Goal: Task Accomplishment & Management: Use online tool/utility

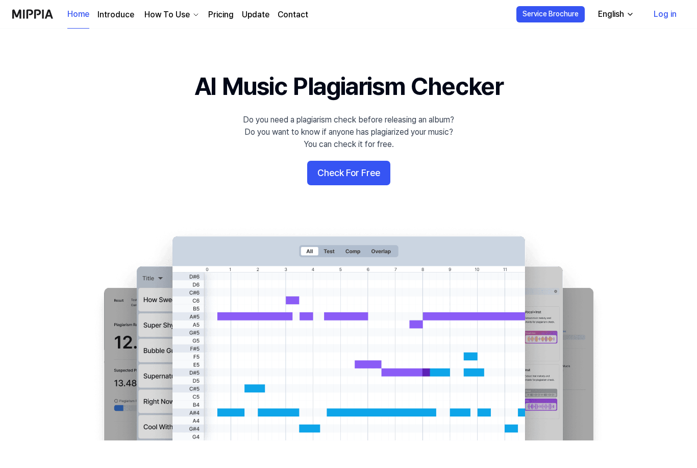
click at [380, 158] on 배너 "AI Music Plagiarism Checker Do you need a plagiarism check before releasing an …" at bounding box center [348, 254] width 697 height 371
click at [374, 166] on button "Check For Free" at bounding box center [348, 173] width 83 height 24
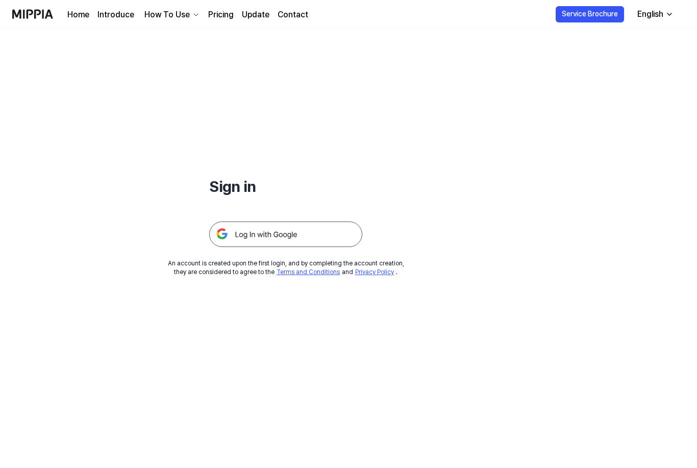
click at [350, 241] on img at bounding box center [285, 234] width 153 height 26
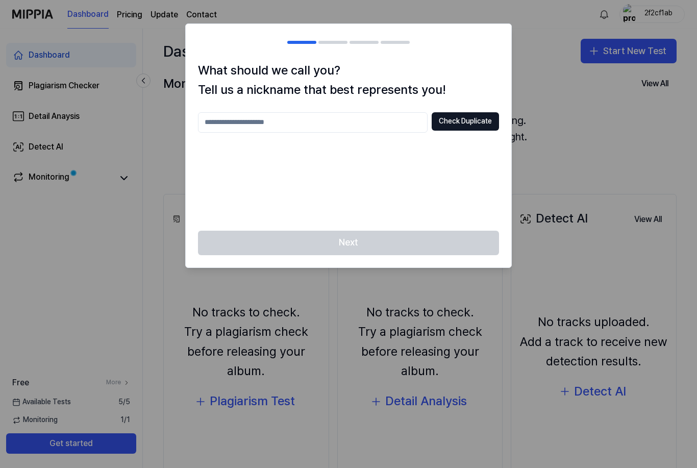
click at [405, 127] on input "text" at bounding box center [313, 122] width 230 height 20
type input "****"
click at [486, 112] on button "Check Duplicate" at bounding box center [465, 121] width 67 height 18
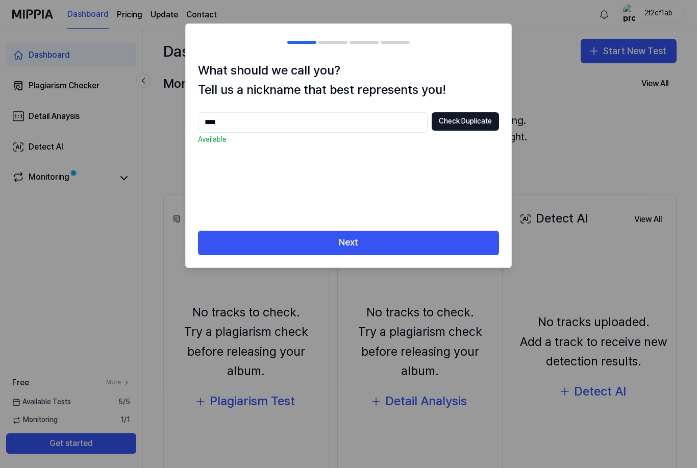
click at [485, 226] on div "What should we call you? Tell us a nickname that best represents you! **** Chec…" at bounding box center [349, 146] width 326 height 170
click at [476, 243] on button "Next" at bounding box center [348, 243] width 301 height 24
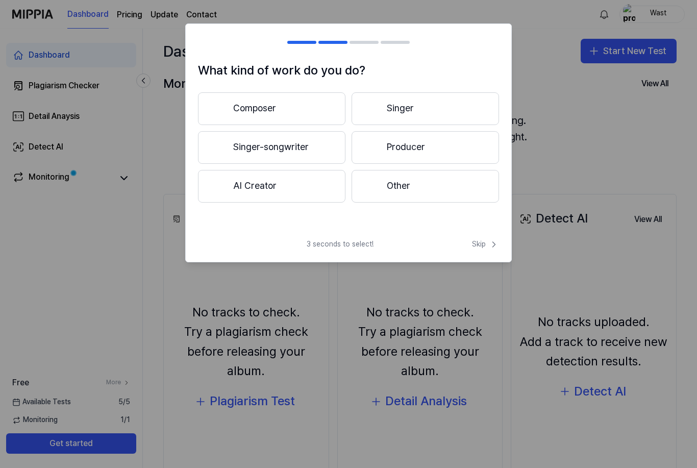
click at [492, 151] on button "Producer" at bounding box center [425, 147] width 147 height 33
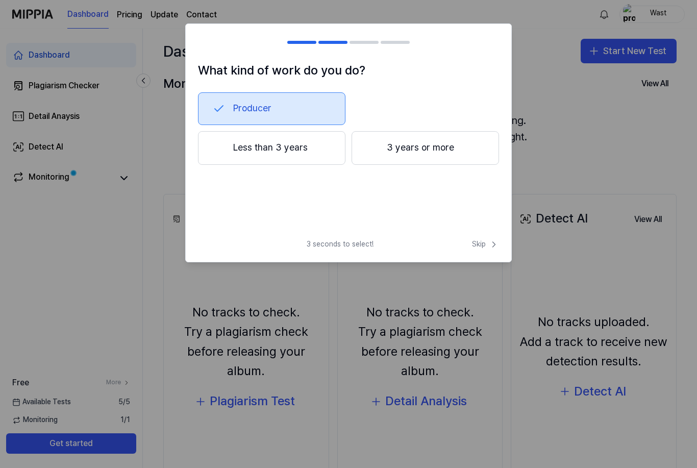
click at [495, 234] on div "What kind of work do you do? Producer Less than 3 years 3 years or more 3 secon…" at bounding box center [348, 142] width 327 height 239
click at [484, 255] on div "3 seconds to select! Skip" at bounding box center [349, 250] width 326 height 22
click at [319, 148] on button "Less than 3 years" at bounding box center [271, 148] width 147 height 34
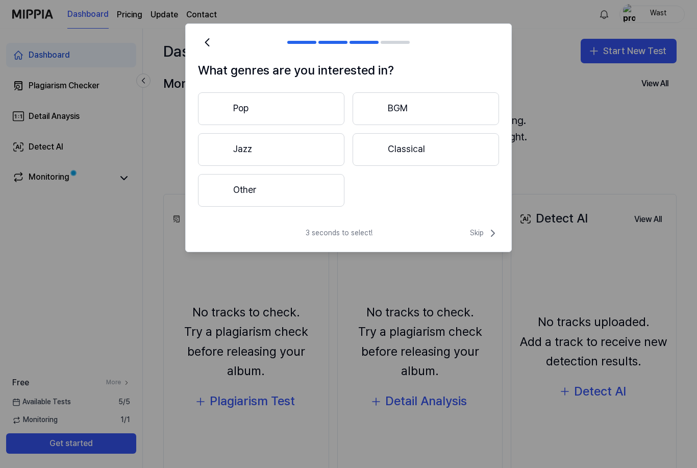
click at [327, 104] on button "Pop" at bounding box center [271, 108] width 146 height 33
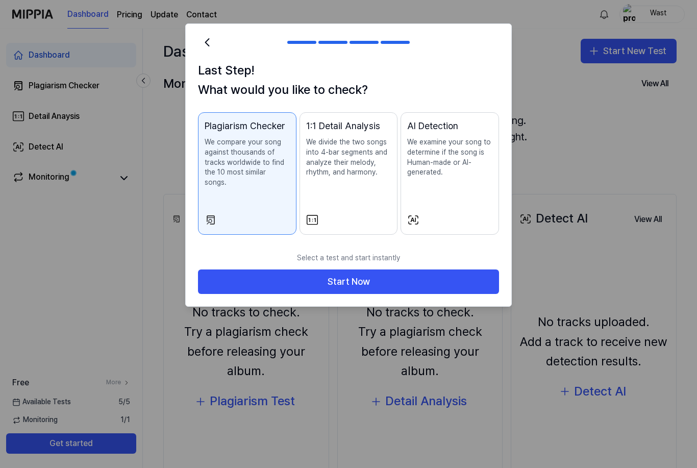
click at [486, 269] on button "Start Now" at bounding box center [348, 281] width 301 height 24
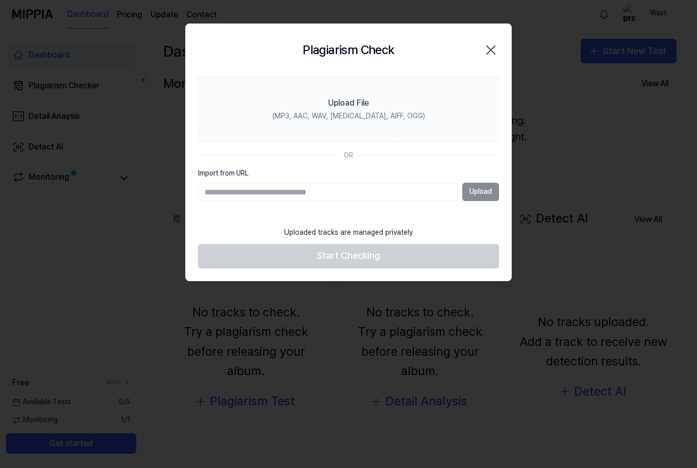
click at [480, 112] on label "Upload File (MP3, AAC, WAV, [MEDICAL_DATA], AIFF, OGG)" at bounding box center [348, 109] width 301 height 66
click at [0, 0] on input "Upload File (MP3, AAC, WAV, [MEDICAL_DATA], AIFF, OGG)" at bounding box center [0, 0] width 0 height 0
click at [452, 95] on label "Upload File (MP3, AAC, WAV, [MEDICAL_DATA], AIFF, OGG)" at bounding box center [348, 109] width 301 height 66
click at [0, 0] on input "Upload File (MP3, AAC, WAV, [MEDICAL_DATA], AIFF, OGG)" at bounding box center [0, 0] width 0 height 0
click at [480, 96] on label "Upload File (MP3, AAC, WAV, [MEDICAL_DATA], AIFF, OGG)" at bounding box center [348, 109] width 301 height 66
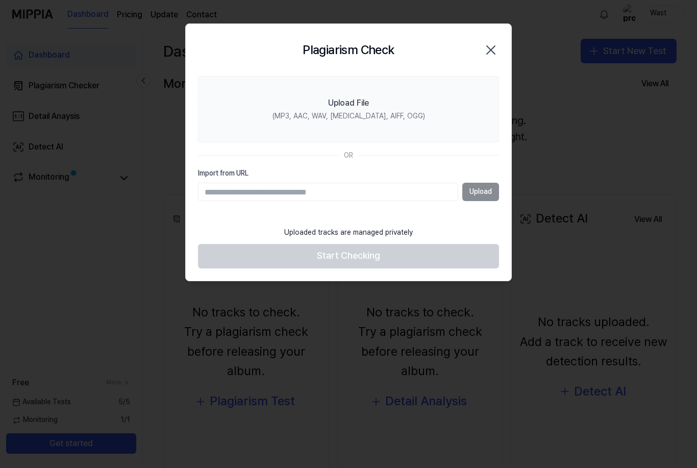
click at [0, 0] on input "Upload File (MP3, AAC, WAV, [MEDICAL_DATA], AIFF, OGG)" at bounding box center [0, 0] width 0 height 0
click at [434, 80] on label "Upload File (MP3, AAC, WAV, [MEDICAL_DATA], AIFF, OGG)" at bounding box center [348, 109] width 301 height 66
click at [0, 0] on input "Upload File (MP3, AAC, WAV, [MEDICAL_DATA], AIFF, OGG)" at bounding box center [0, 0] width 0 height 0
click at [437, 177] on label "Import from URL" at bounding box center [348, 173] width 301 height 10
click at [437, 183] on input "Import from URL" at bounding box center [328, 192] width 260 height 18
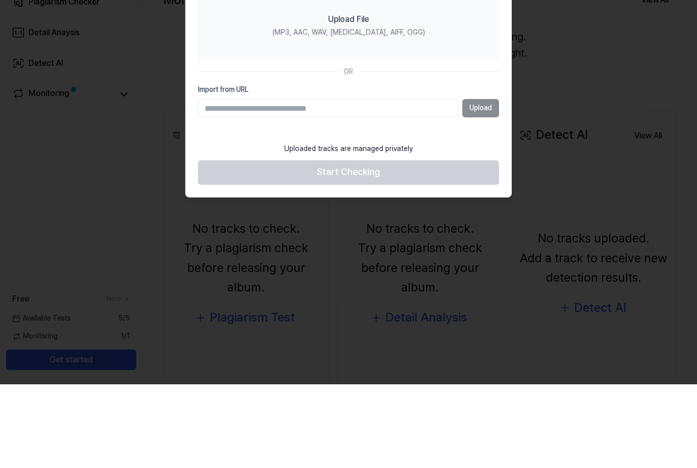
paste input "**********"
type input "**********"
click at [482, 183] on button "Upload" at bounding box center [480, 192] width 37 height 18
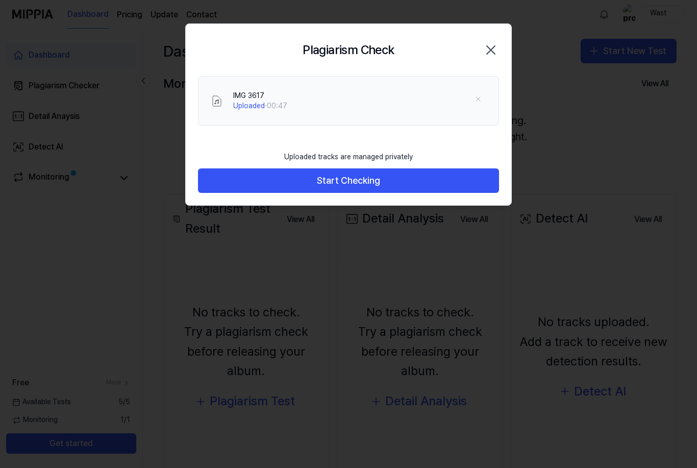
click at [475, 174] on button "Start Checking" at bounding box center [348, 180] width 301 height 24
click at [477, 182] on button "Start Checking" at bounding box center [348, 180] width 301 height 24
click at [475, 175] on button "Start Checking" at bounding box center [348, 180] width 301 height 24
click at [498, 47] on icon "button" at bounding box center [491, 50] width 16 height 16
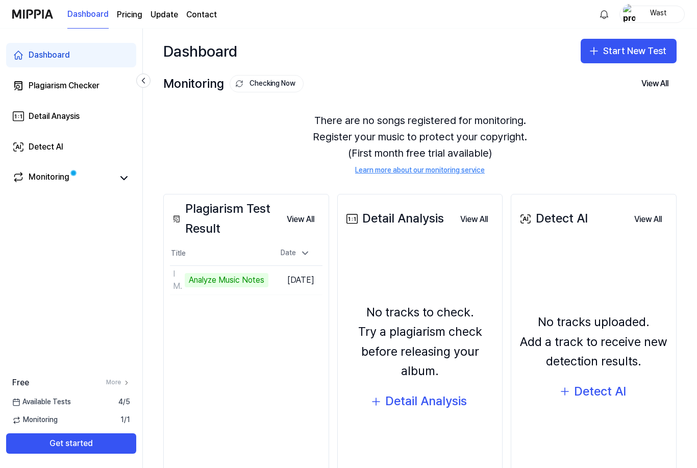
scroll to position [29, 0]
click at [268, 266] on td "IMG 3617 Analyze Music Notes Go to Results" at bounding box center [219, 280] width 98 height 29
click at [382, 241] on div "No tracks to check. Try a plagiarism check before releasing your album. Detail …" at bounding box center [420, 358] width 153 height 234
click at [314, 245] on div "Date" at bounding box center [296, 253] width 38 height 16
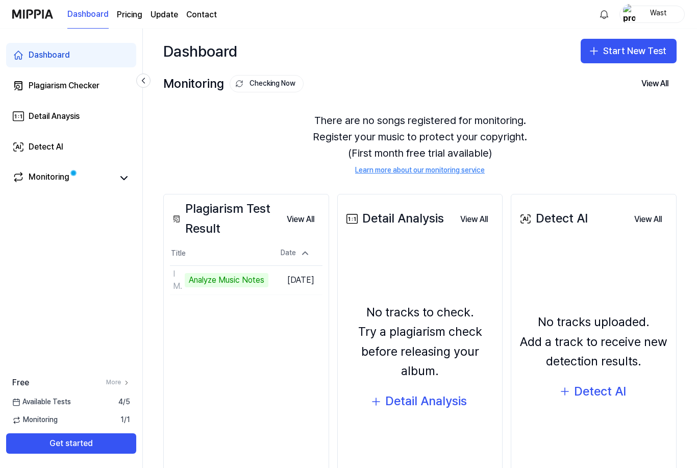
scroll to position [0, 0]
click at [661, 57] on button "Start New Test" at bounding box center [629, 51] width 96 height 24
click at [660, 73] on button "Plagiarism test" at bounding box center [615, 79] width 113 height 18
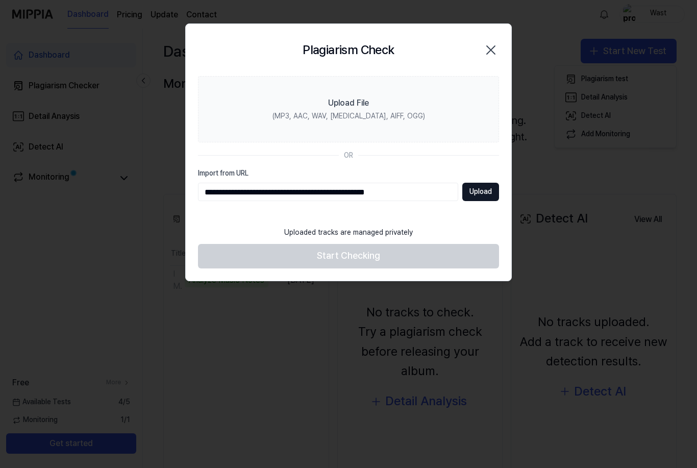
type input "**********"
click at [495, 183] on button "Upload" at bounding box center [480, 192] width 37 height 18
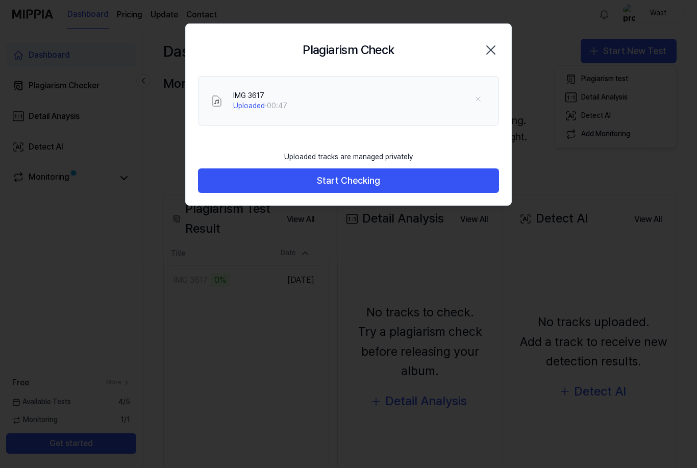
click at [487, 183] on button "Start Checking" at bounding box center [348, 180] width 301 height 24
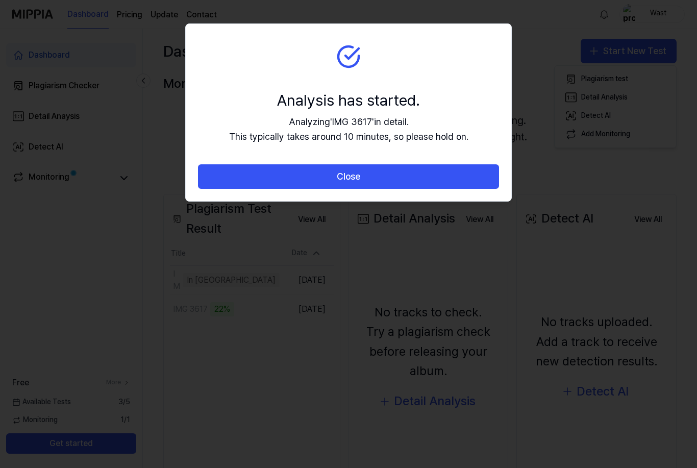
click at [488, 178] on button "Close" at bounding box center [348, 176] width 301 height 24
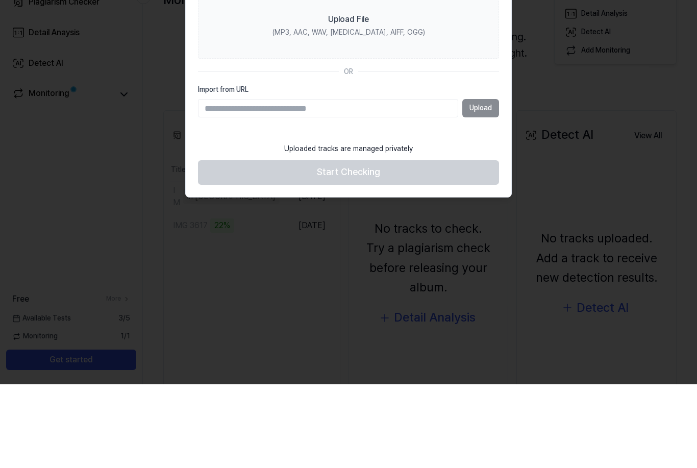
scroll to position [33, 0]
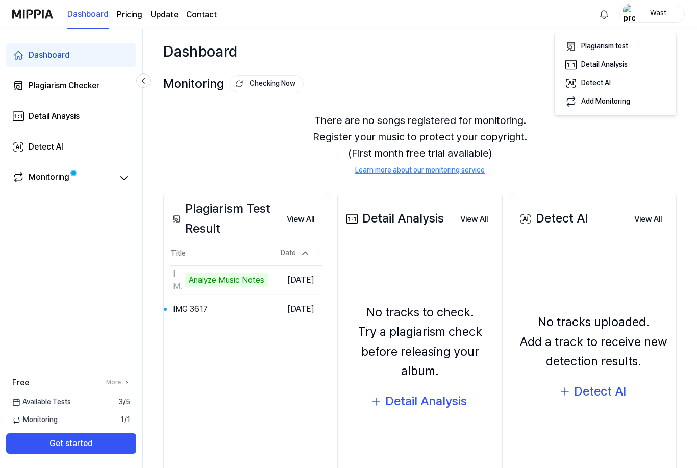
click at [0, 0] on button "Go to Results" at bounding box center [0, 0] width 0 height 0
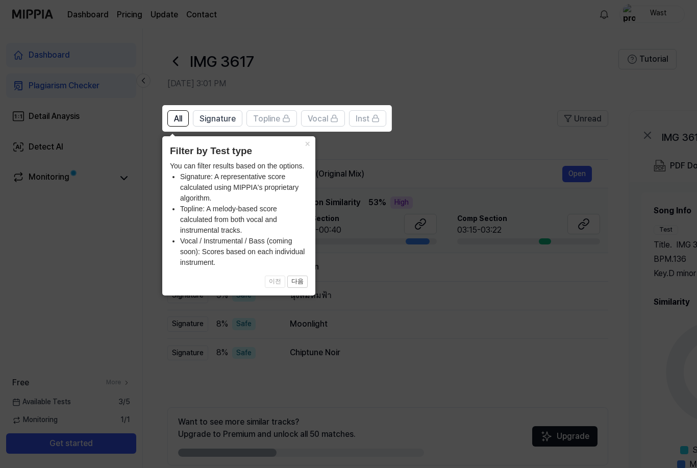
click at [623, 261] on icon at bounding box center [348, 234] width 697 height 468
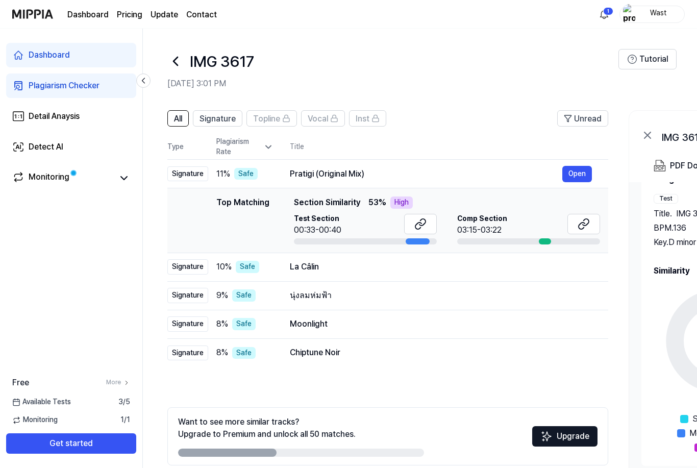
scroll to position [31, 0]
click at [408, 467] on html "Dashboard Pricing Update Contact 1 Wast Dashboard Plagiarism Checker Detail Ana…" at bounding box center [348, 234] width 697 height 468
click at [401, 467] on html "Dashboard Pricing Update Contact 1 Wast Dashboard Plagiarism Checker Detail Ana…" at bounding box center [348, 234] width 697 height 468
click at [435, 467] on html "Dashboard Pricing Update Contact 1 Wast Dashboard Plagiarism Checker Detail Ana…" at bounding box center [348, 234] width 697 height 468
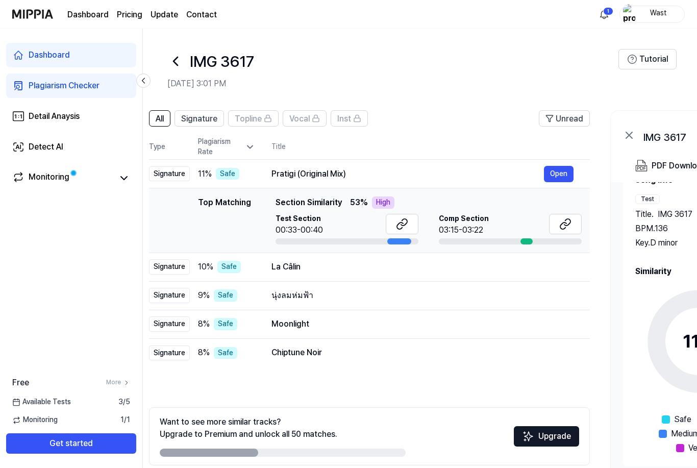
click at [408, 243] on div at bounding box center [399, 241] width 24 height 6
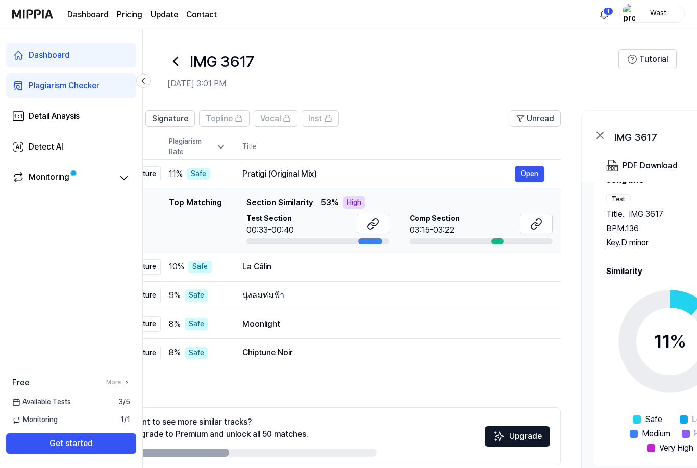
scroll to position [0, 48]
click at [378, 225] on button at bounding box center [372, 224] width 33 height 20
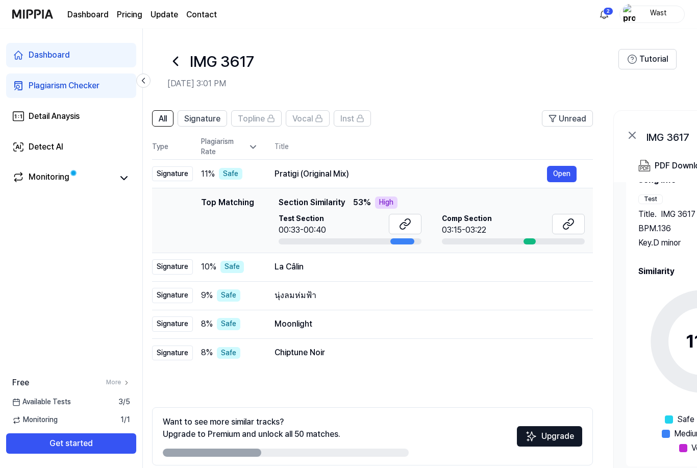
scroll to position [0, 16]
click at [403, 241] on div at bounding box center [402, 241] width 24 height 6
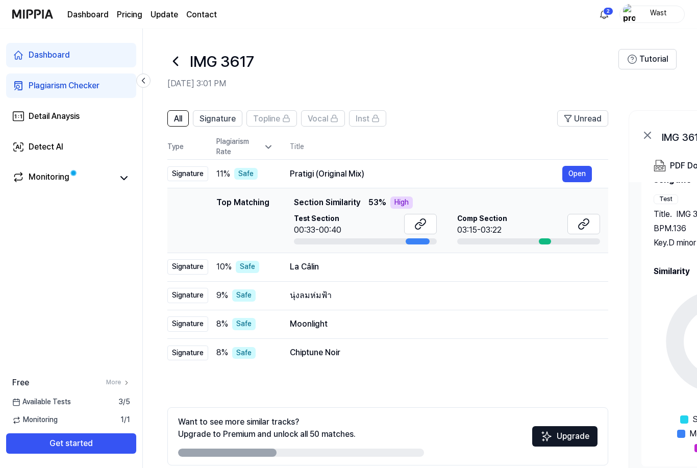
scroll to position [0, 0]
click at [301, 241] on div at bounding box center [365, 241] width 143 height 6
click at [301, 240] on div at bounding box center [365, 241] width 143 height 6
click at [567, 166] on button "Open" at bounding box center [577, 174] width 30 height 16
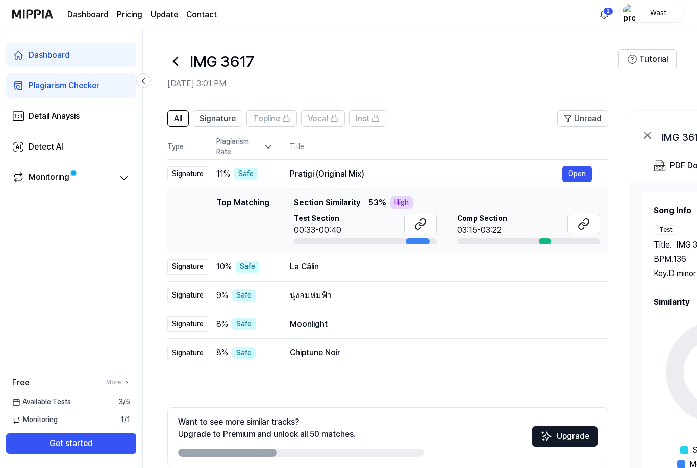
click at [575, 172] on button "Open" at bounding box center [577, 174] width 30 height 16
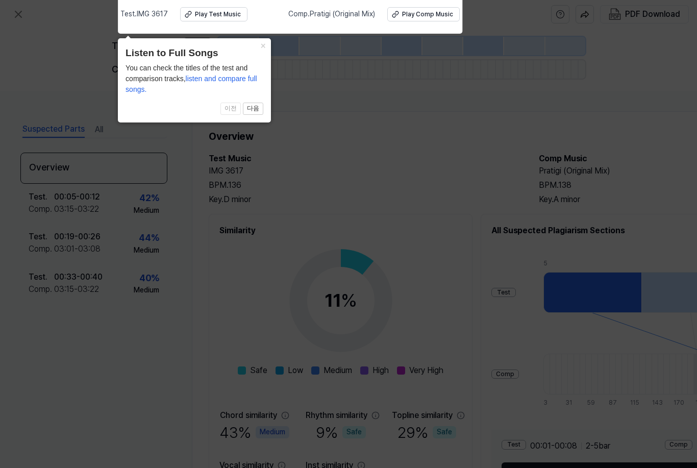
click at [265, 76] on div "× Listen to Full Songs You can check the titles of the test and comparison trac…" at bounding box center [194, 80] width 153 height 84
click at [257, 77] on span "listen and compare full songs." at bounding box center [192, 84] width 132 height 19
click at [263, 84] on div "You can check the titles of the test and comparison tracks, listen and compare …" at bounding box center [195, 79] width 138 height 32
click at [257, 82] on span "listen and compare full songs." at bounding box center [192, 84] width 132 height 19
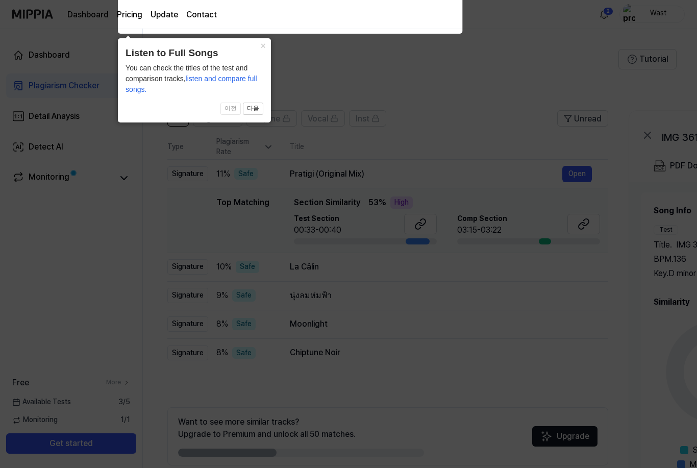
click at [262, 44] on button "×" at bounding box center [263, 45] width 16 height 14
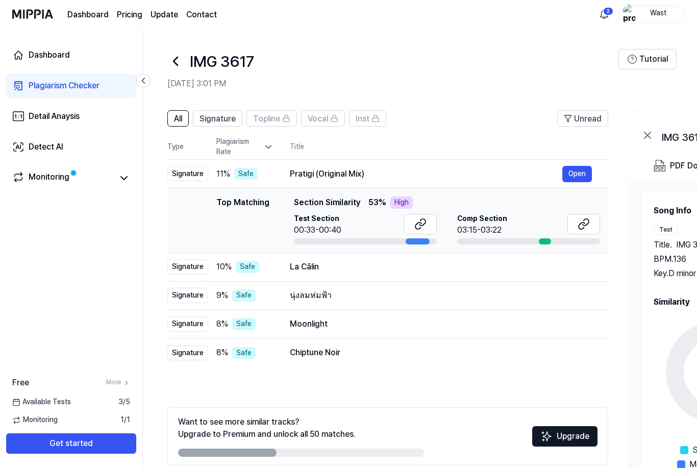
click at [226, 120] on span "Signature" at bounding box center [218, 119] width 36 height 12
click at [418, 233] on button at bounding box center [420, 224] width 33 height 20
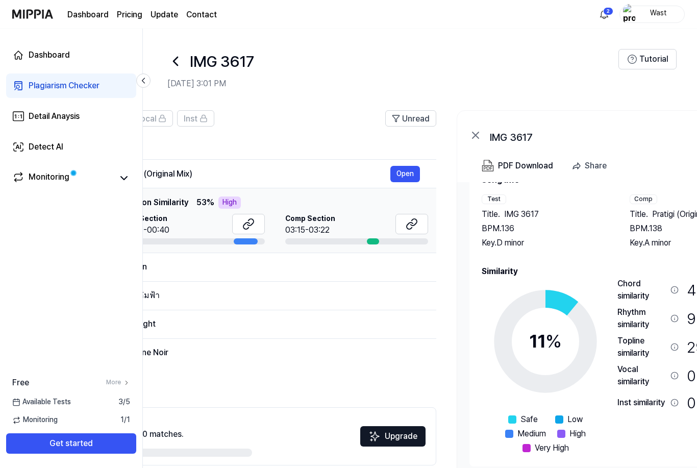
scroll to position [0, 174]
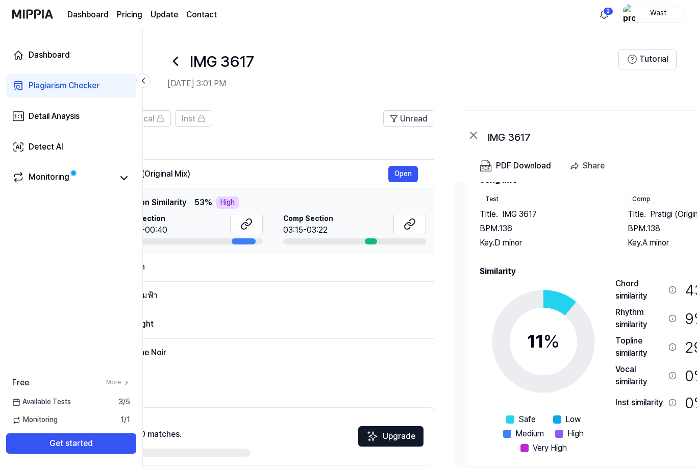
click at [0, 0] on button "Open" at bounding box center [0, 0] width 0 height 0
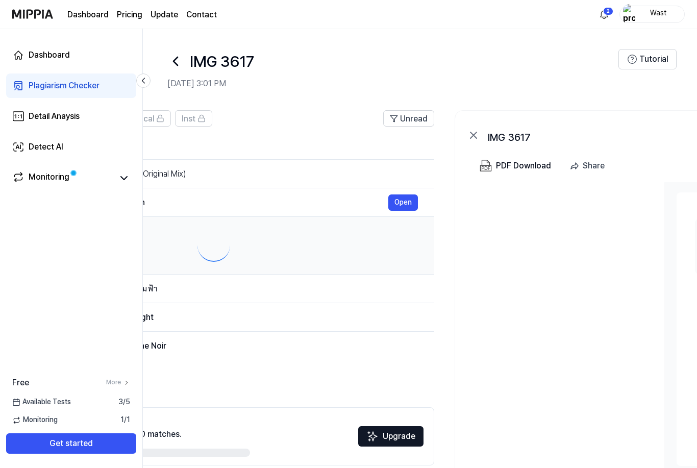
scroll to position [0, 0]
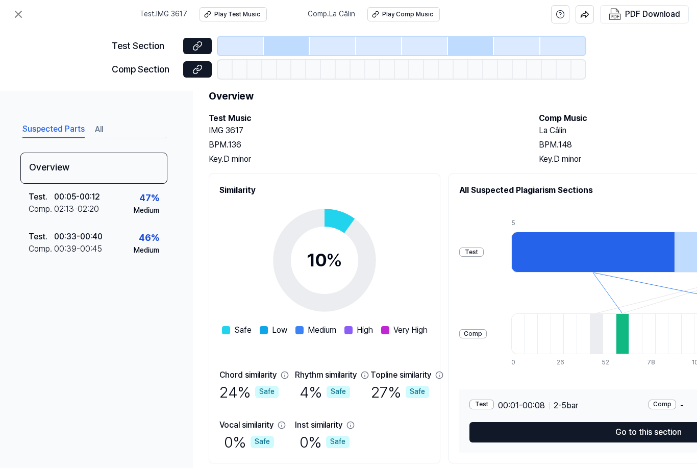
click at [27, 10] on button at bounding box center [18, 14] width 20 height 20
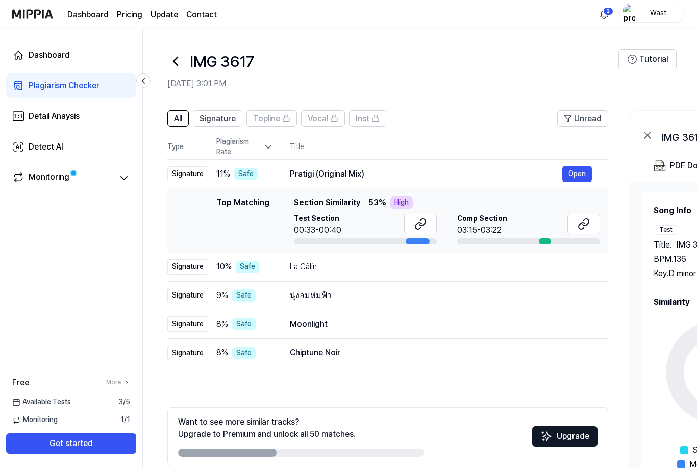
click at [172, 56] on icon at bounding box center [175, 61] width 16 height 16
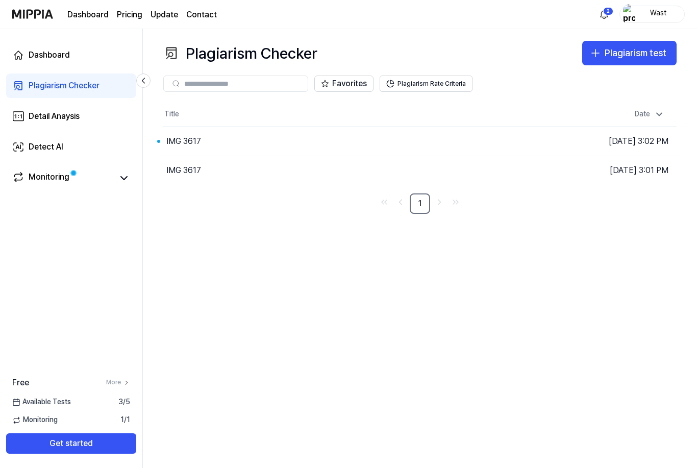
click at [0, 0] on button "Go to Results" at bounding box center [0, 0] width 0 height 0
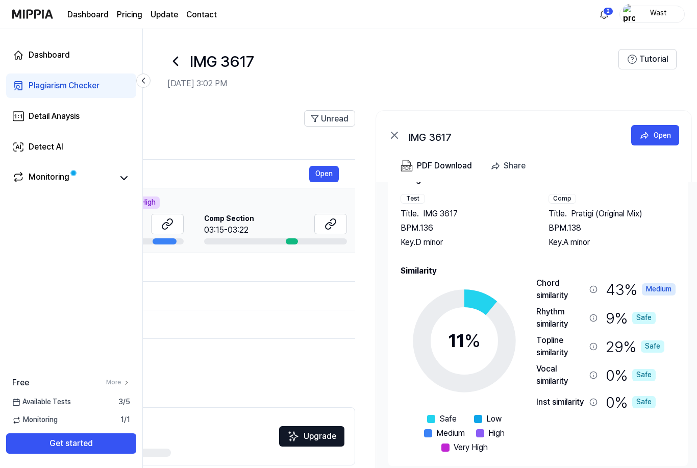
scroll to position [31, 0]
click at [335, 175] on button "Open" at bounding box center [324, 174] width 30 height 16
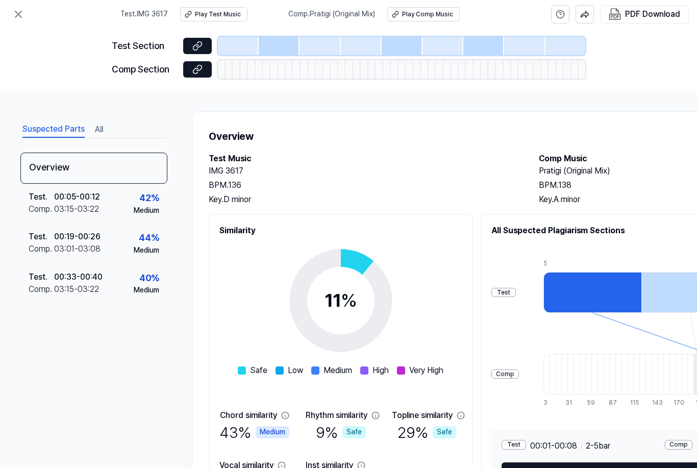
click at [20, 9] on icon at bounding box center [18, 14] width 12 height 12
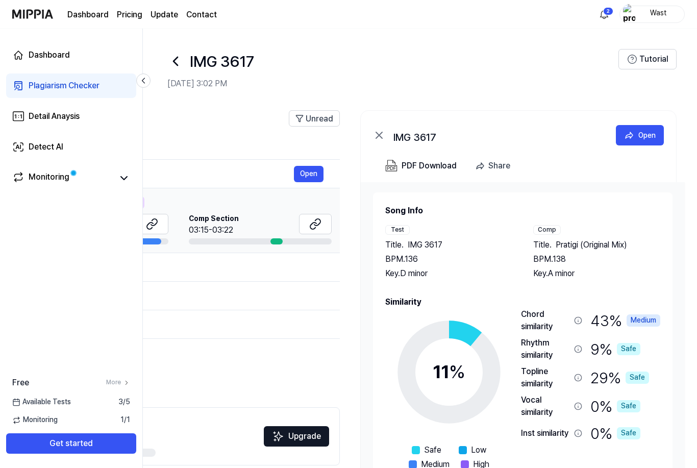
click at [658, 262] on div "BPM. 138" at bounding box center [597, 259] width 128 height 12
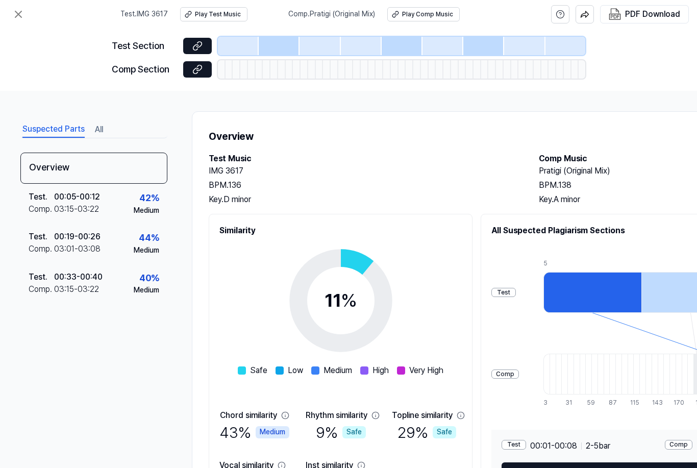
click at [679, 148] on div "Overview Test Music IMG 3617 BPM. 136 Key. D minor Comp Music Pratigi (Original…" at bounding box center [529, 315] width 674 height 409
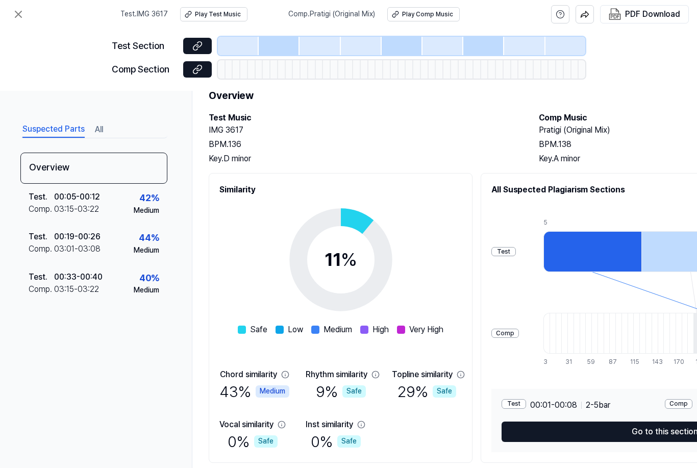
scroll to position [40, 0]
click at [442, 19] on button "Play Comp Music" at bounding box center [423, 14] width 72 height 14
click at [20, 190] on div "Test . 00:05 - 00:12 Comp . 03:15 - 03:22 42 % Medium" at bounding box center [93, 204] width 147 height 40
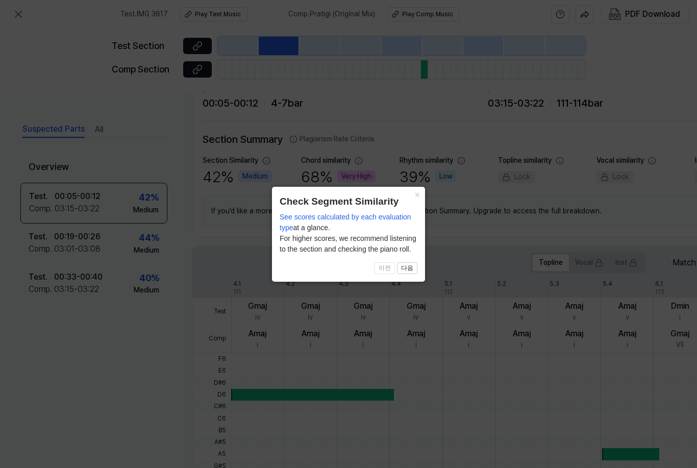
scroll to position [24, 0]
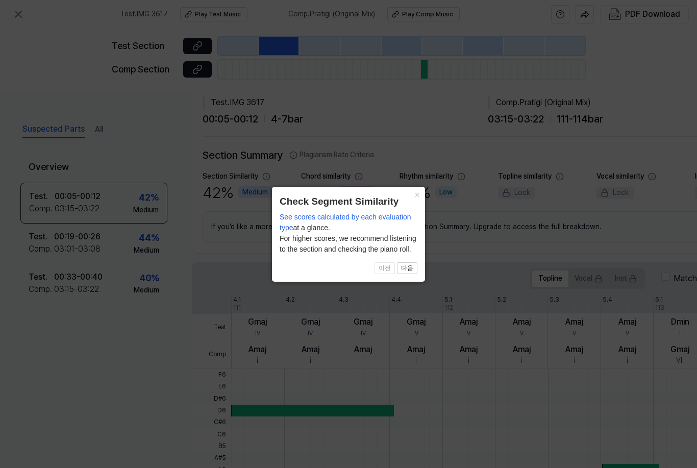
click at [639, 86] on icon at bounding box center [348, 234] width 697 height 468
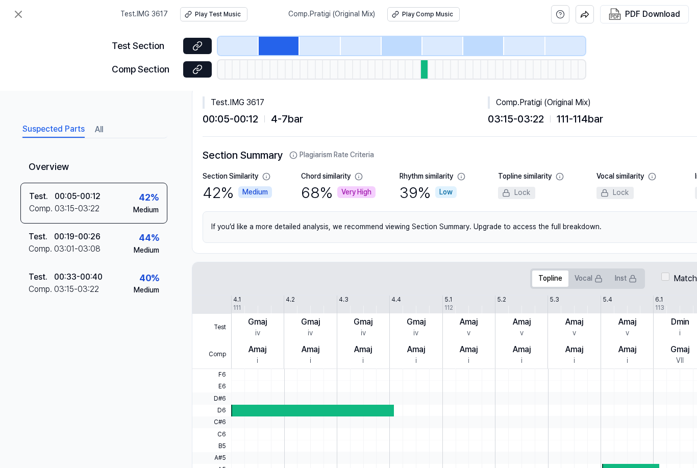
click at [34, 251] on div "Comp ." at bounding box center [42, 249] width 26 height 12
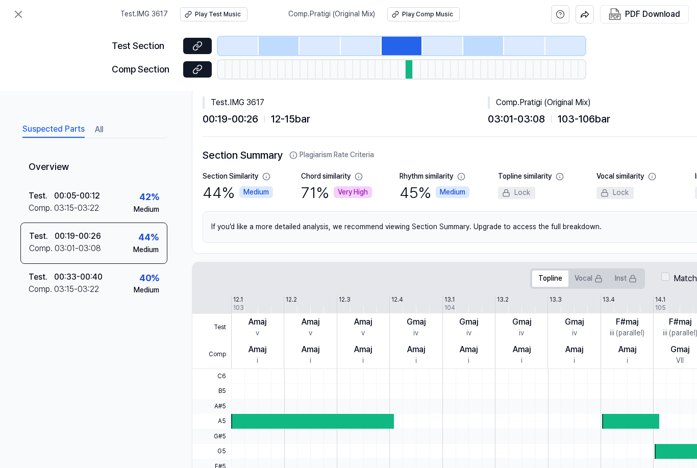
click at [29, 276] on div "Test ." at bounding box center [42, 277] width 26 height 12
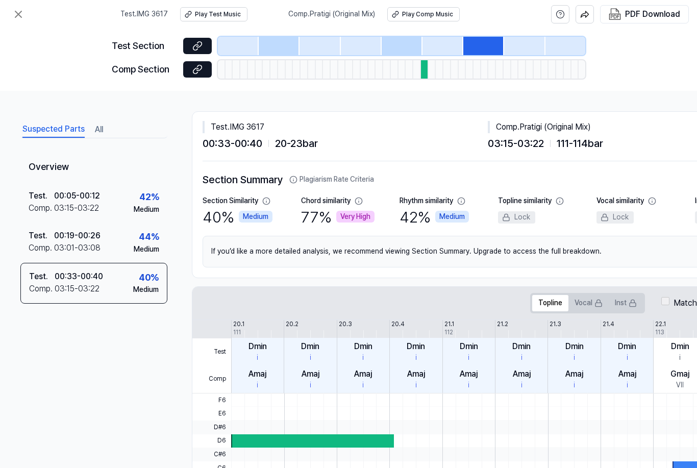
scroll to position [0, 0]
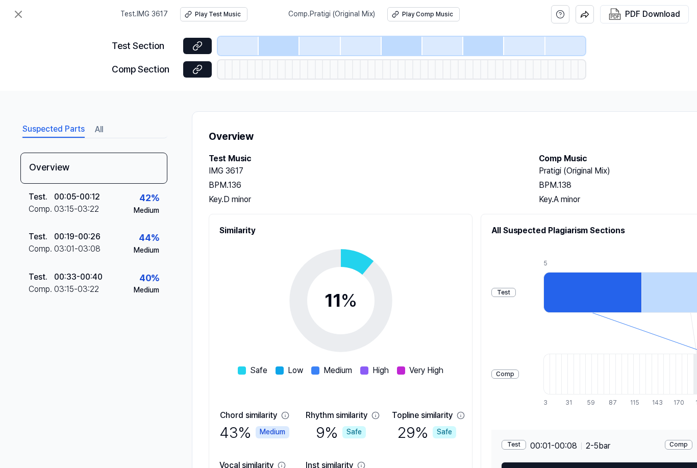
click at [24, 6] on button at bounding box center [18, 14] width 20 height 20
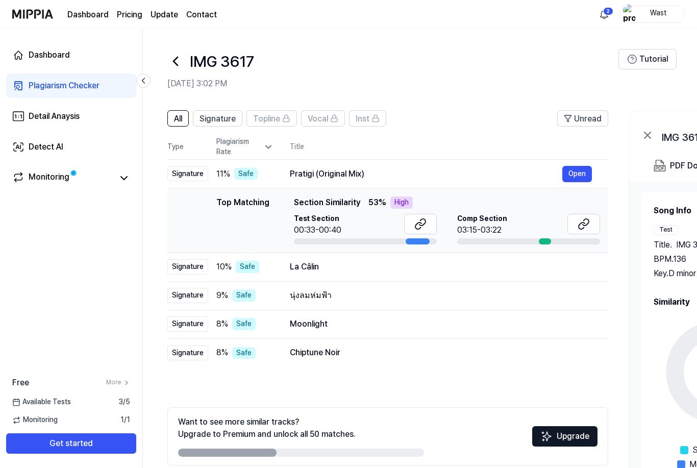
click at [125, 50] on link "Dashboard" at bounding box center [71, 55] width 130 height 24
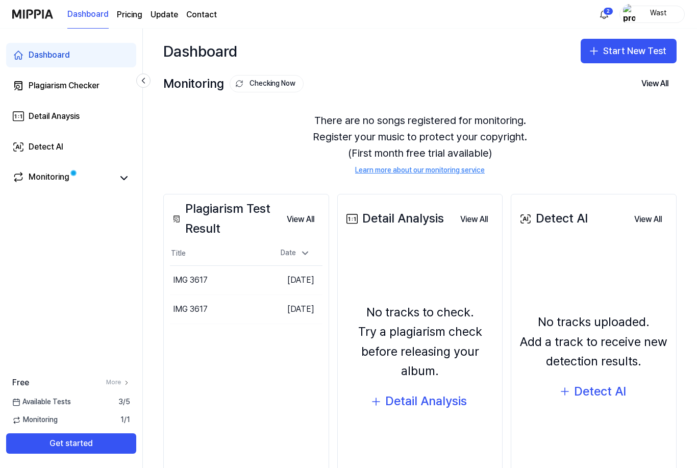
click at [643, 48] on button "Start New Test" at bounding box center [629, 51] width 96 height 24
click at [623, 98] on div "Detail Analysis" at bounding box center [604, 97] width 46 height 10
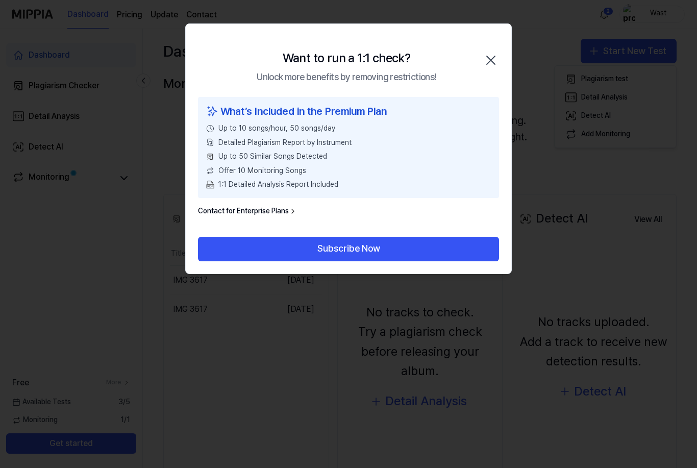
click at [483, 58] on icon "button" at bounding box center [491, 60] width 16 height 16
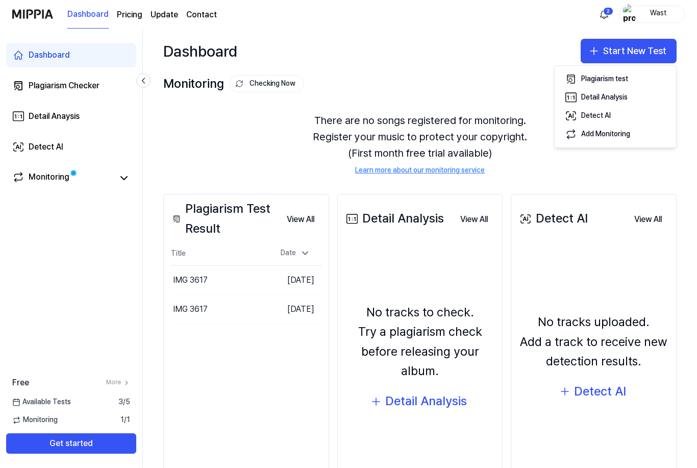
click at [629, 116] on button "Detect AI" at bounding box center [615, 116] width 113 height 18
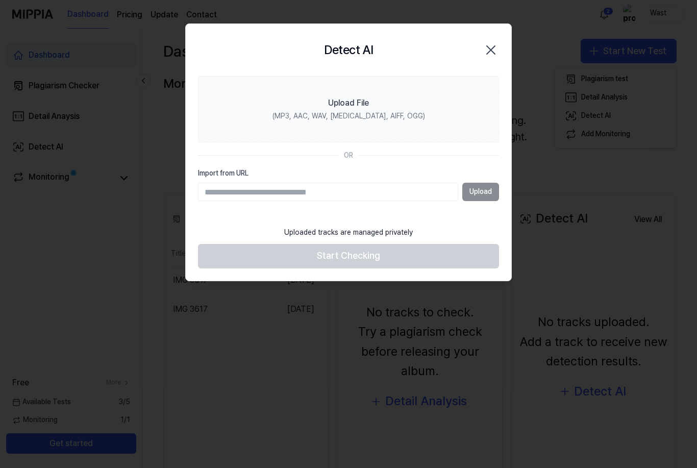
type input "**********"
click at [494, 187] on button "Upload" at bounding box center [480, 192] width 37 height 18
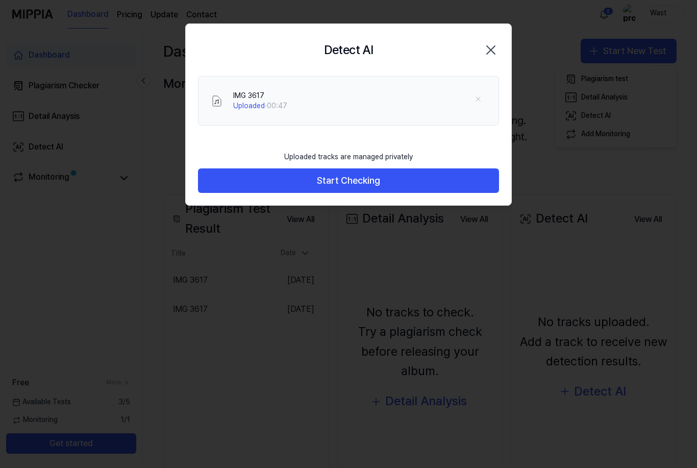
click at [492, 181] on button "Start Checking" at bounding box center [348, 180] width 301 height 24
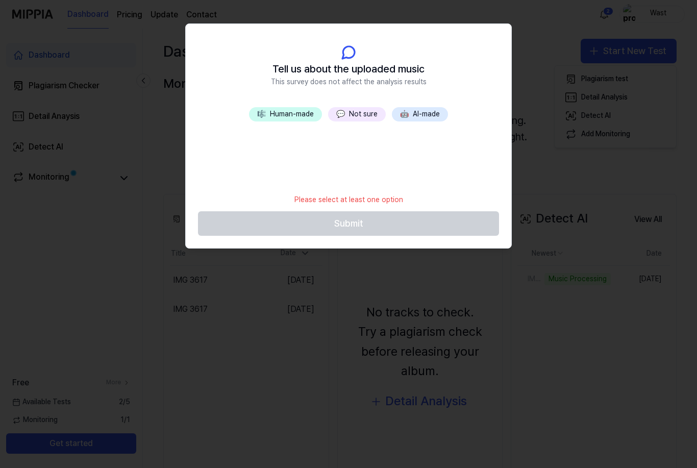
click at [305, 111] on button "🎼 Human-made" at bounding box center [285, 114] width 73 height 14
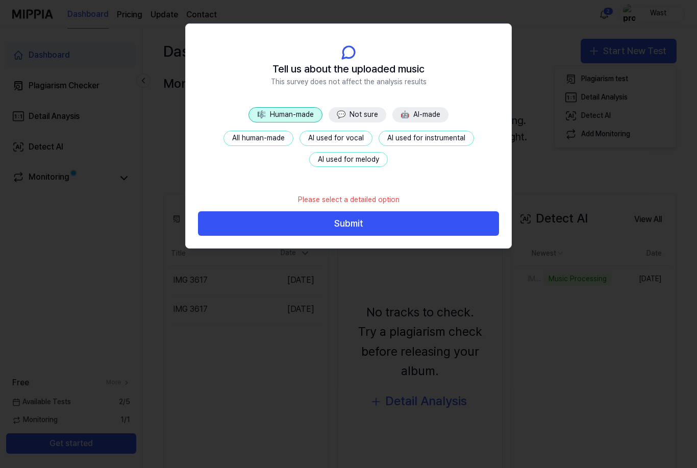
click at [284, 136] on button "All human-made" at bounding box center [259, 138] width 70 height 15
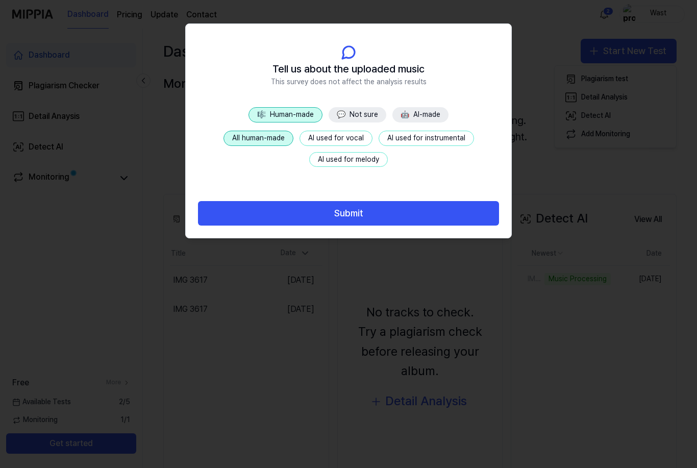
click at [477, 202] on button "Submit" at bounding box center [348, 213] width 301 height 24
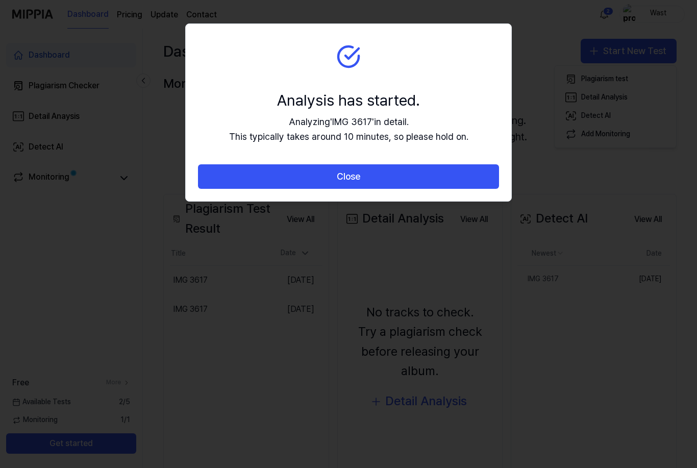
click at [486, 174] on button "Close" at bounding box center [348, 176] width 301 height 24
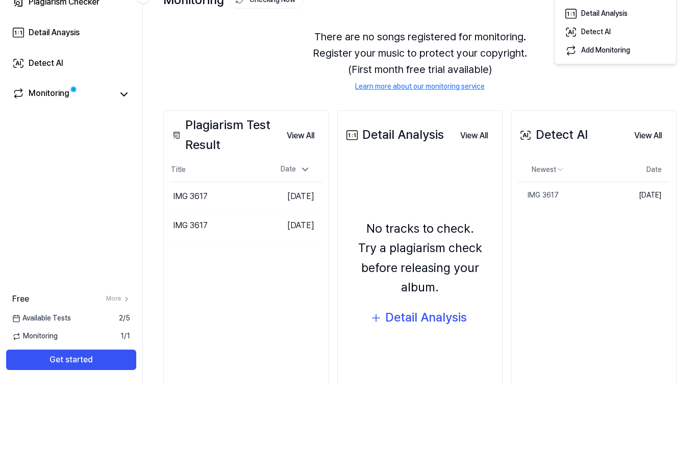
click at [9, 179] on div "Dashboard Plagiarism Checker Detail Anaysis Detect AI Monitoring Free More Avai…" at bounding box center [71, 248] width 143 height 439
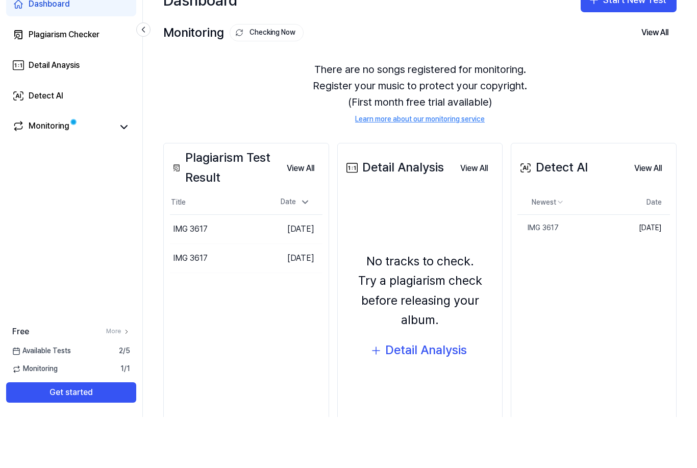
click at [24, 181] on div "Dashboard Plagiarism Checker Detail Anaysis Detect AI Monitoring Free More Avai…" at bounding box center [71, 248] width 143 height 439
click at [20, 178] on div "Dashboard Plagiarism Checker Detail Anaysis Detect AI Monitoring Free More Avai…" at bounding box center [71, 248] width 143 height 439
click at [14, 179] on div "Dashboard Plagiarism Checker Detail Anaysis Detect AI Monitoring Free More Avai…" at bounding box center [71, 248] width 143 height 439
click at [0, 0] on button "Go to Results" at bounding box center [0, 0] width 0 height 0
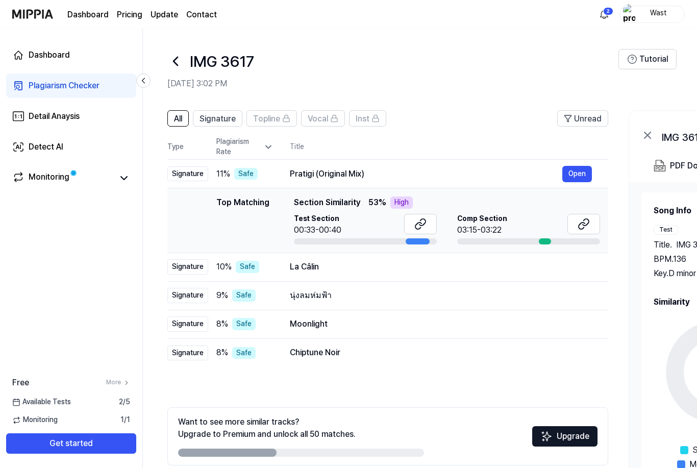
scroll to position [14, 0]
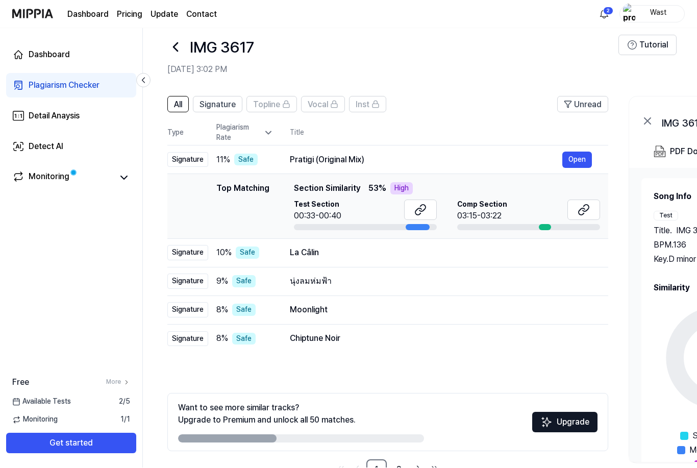
click at [401, 467] on link "2" at bounding box center [399, 470] width 20 height 20
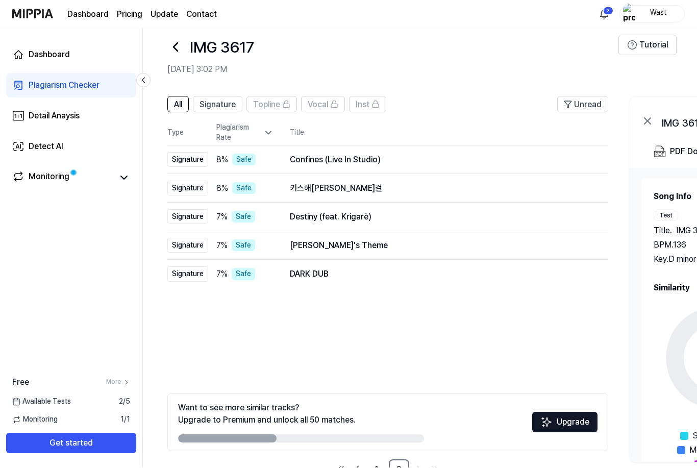
click at [377, 464] on link "1" at bounding box center [376, 470] width 20 height 20
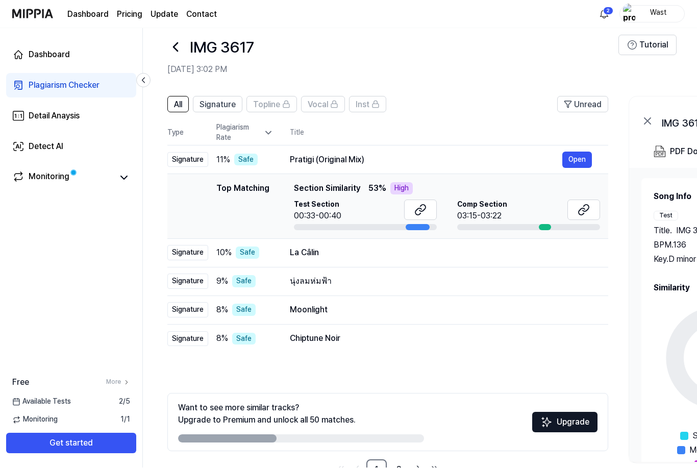
click at [16, 183] on icon at bounding box center [18, 177] width 12 height 12
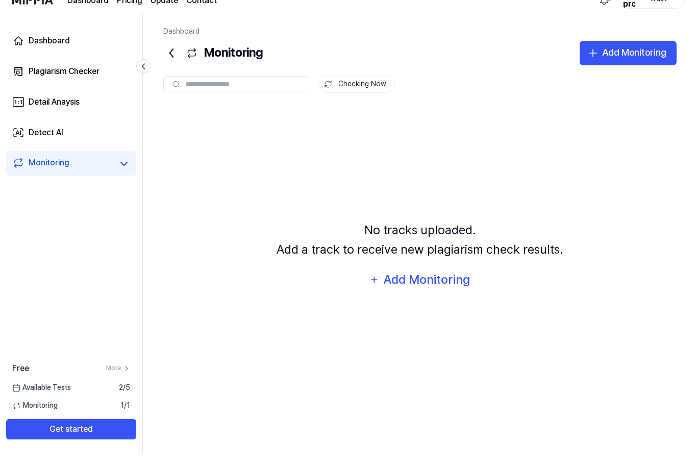
scroll to position [33, 0]
click at [606, 60] on div "Add Monitoring" at bounding box center [634, 67] width 64 height 15
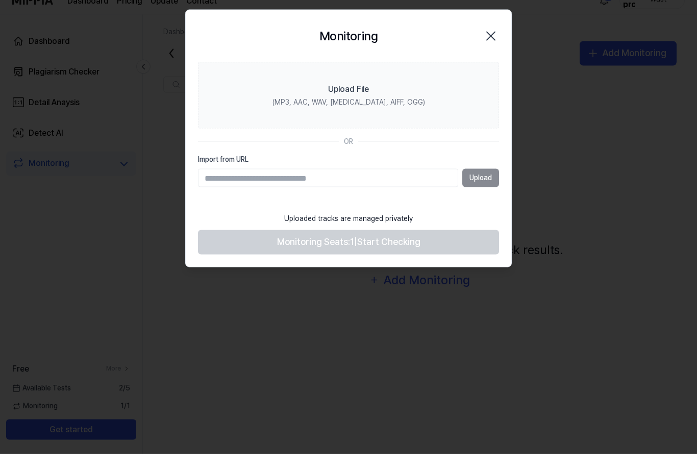
click at [604, 69] on div at bounding box center [348, 234] width 697 height 468
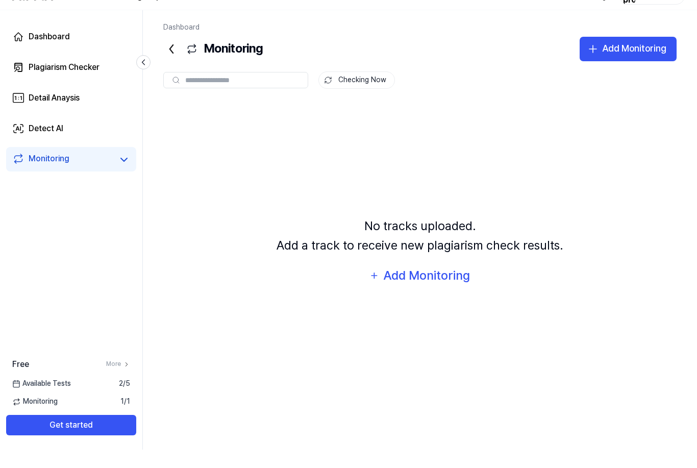
scroll to position [0, 0]
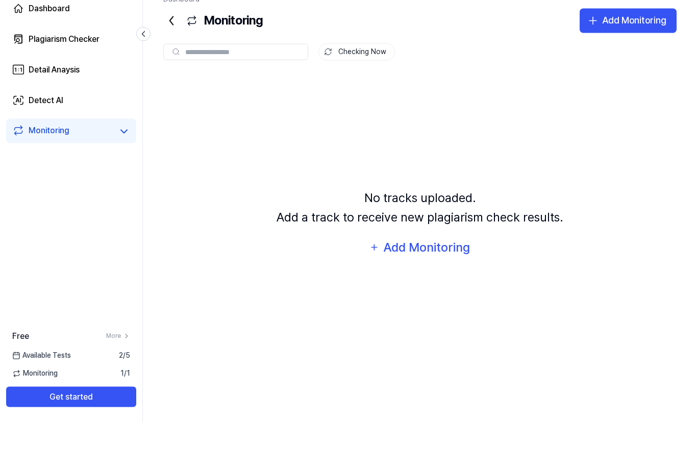
click at [46, 454] on button "Get started" at bounding box center [71, 443] width 130 height 20
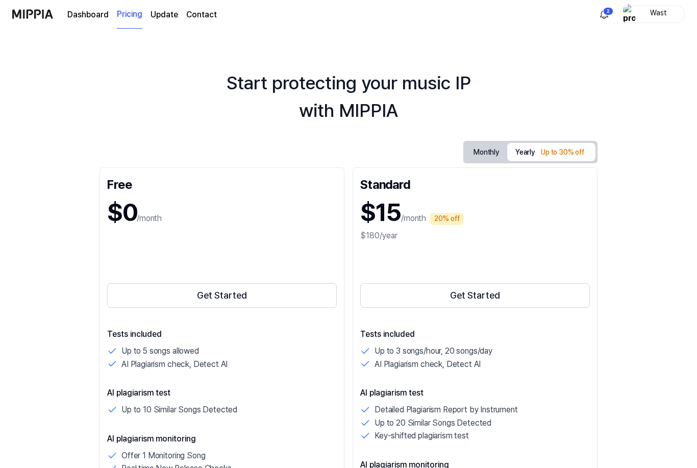
click at [315, 298] on button "Get Started" at bounding box center [222, 295] width 230 height 24
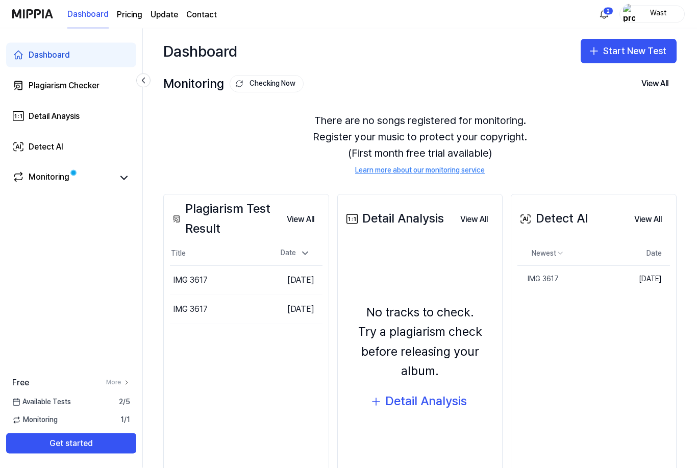
scroll to position [22, 0]
click at [647, 266] on td "[DATE]" at bounding box center [640, 279] width 59 height 27
click at [655, 209] on button "View All" at bounding box center [648, 219] width 44 height 20
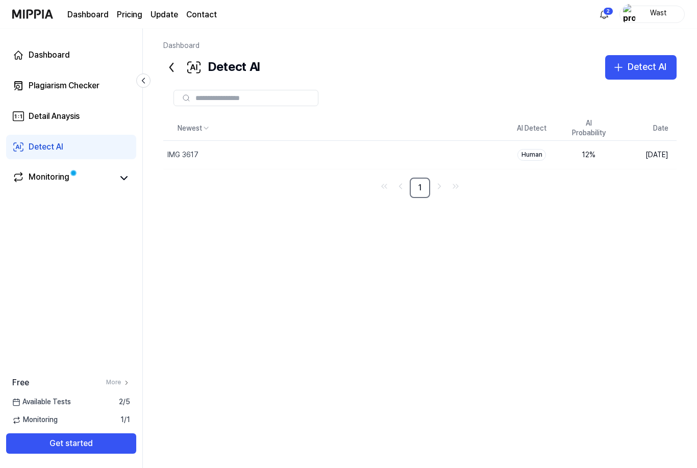
click at [636, 261] on div "Newest AI Detect AI Probability Date IMG 3617 Delete Human 12 % Sep 13, 2025 1" at bounding box center [419, 268] width 513 height 304
click at [634, 261] on div "Newest AI Detect AI Probability Date IMG 3617 Delete Human 12 % Sep 13, 2025 1" at bounding box center [419, 268] width 513 height 304
click at [654, 141] on td "[DATE]" at bounding box center [646, 155] width 59 height 29
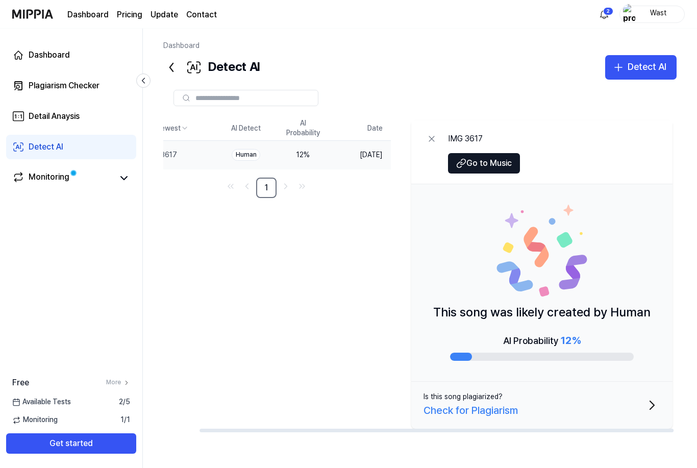
scroll to position [0, 39]
